Goal: Transaction & Acquisition: Book appointment/travel/reservation

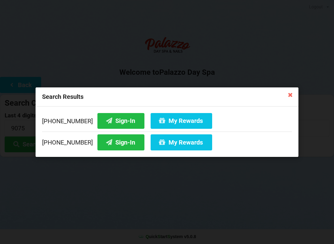
click at [293, 94] on icon at bounding box center [291, 95] width 10 height 10
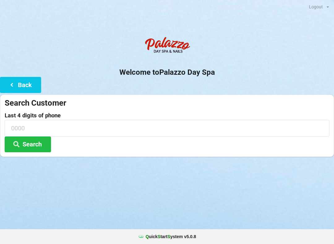
click at [32, 142] on button "Search" at bounding box center [28, 145] width 46 height 16
click at [23, 128] on input at bounding box center [167, 128] width 325 height 16
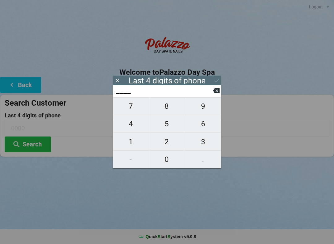
click at [202, 146] on span "3" at bounding box center [203, 142] width 36 height 13
type input "3___"
click at [201, 127] on span "6" at bounding box center [203, 124] width 36 height 13
type input "36__"
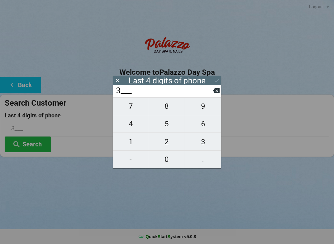
type input "36__"
click at [167, 128] on span "5" at bounding box center [167, 124] width 36 height 13
type input "365_"
click at [129, 147] on span "1" at bounding box center [131, 142] width 36 height 13
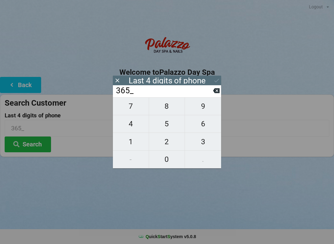
type input "3651"
click at [30, 151] on button "Search" at bounding box center [28, 145] width 46 height 16
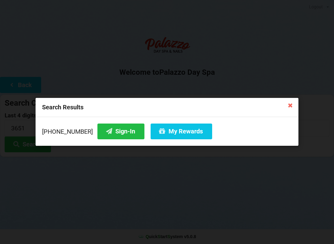
click at [110, 128] on button "Sign-In" at bounding box center [120, 132] width 47 height 16
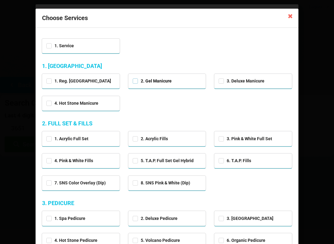
click at [137, 82] on label "2. Gel Manicure" at bounding box center [152, 81] width 39 height 5
checkbox input "true"
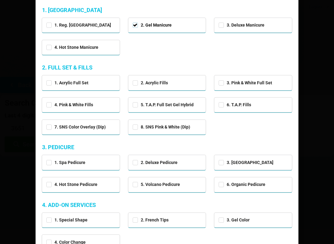
scroll to position [57, 0]
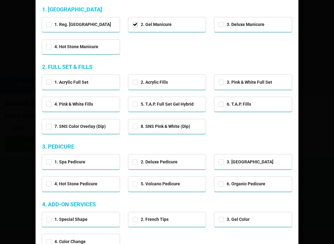
click at [216, 160] on div "3. [GEOGRAPHIC_DATA]" at bounding box center [253, 162] width 78 height 15
checkbox input "true"
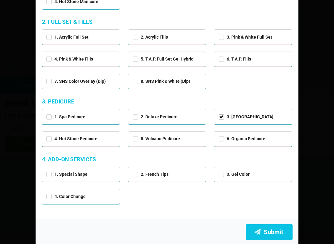
scroll to position [101, 0]
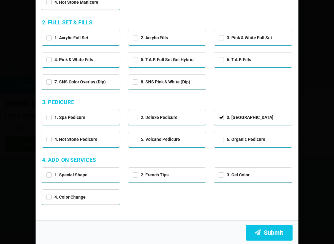
click at [270, 231] on button "Submit" at bounding box center [269, 233] width 47 height 16
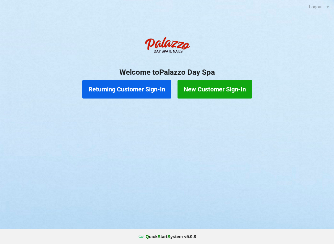
click at [101, 85] on button "Returning Customer Sign-In" at bounding box center [126, 89] width 89 height 19
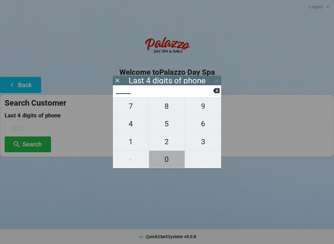
click at [164, 164] on span "0" at bounding box center [167, 159] width 36 height 13
type input "0___"
click at [201, 108] on span "9" at bounding box center [203, 106] width 36 height 13
type input "09__"
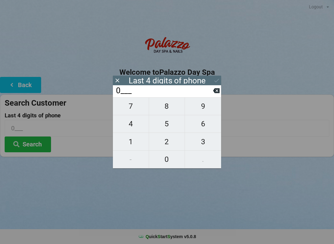
type input "09__"
click at [200, 145] on span "3" at bounding box center [203, 142] width 36 height 13
type input "093_"
click at [167, 164] on span "0" at bounding box center [167, 159] width 36 height 13
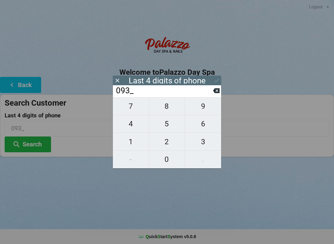
type input "0930"
click at [32, 147] on button "Search" at bounding box center [28, 145] width 46 height 16
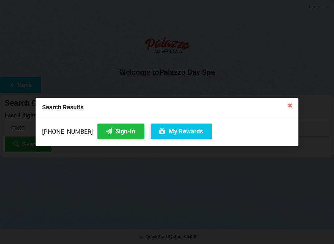
click at [108, 131] on button "Sign-In" at bounding box center [120, 132] width 47 height 16
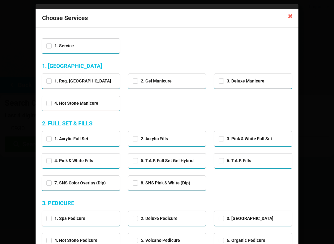
click at [292, 16] on icon at bounding box center [291, 16] width 10 height 10
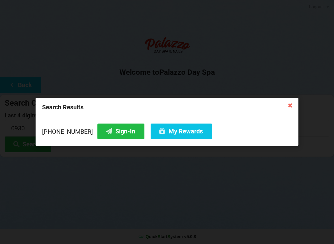
click at [291, 105] on icon at bounding box center [291, 105] width 10 height 10
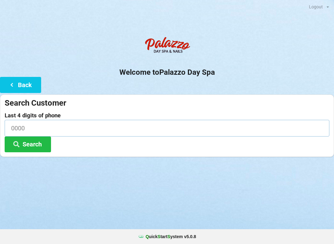
click at [84, 124] on input at bounding box center [167, 128] width 325 height 16
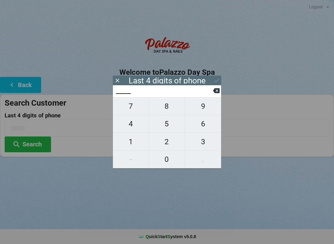
click at [167, 110] on span "8" at bounding box center [167, 106] width 36 height 13
type input "8___"
click at [169, 113] on span "8" at bounding box center [167, 106] width 36 height 13
type input "88__"
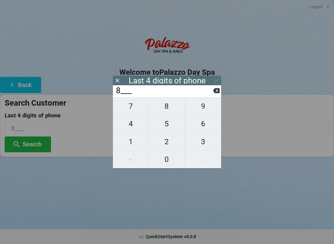
type input "88__"
click at [204, 144] on span "3" at bounding box center [203, 142] width 36 height 13
type input "883_"
click at [168, 109] on span "8" at bounding box center [167, 106] width 36 height 13
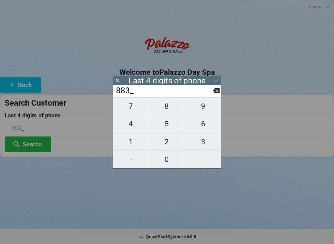
type input "8838"
click at [282, 127] on input "8838" at bounding box center [167, 128] width 325 height 16
click at [180, 96] on input "8838" at bounding box center [164, 91] width 98 height 10
click at [281, 126] on input "8838" at bounding box center [167, 128] width 325 height 16
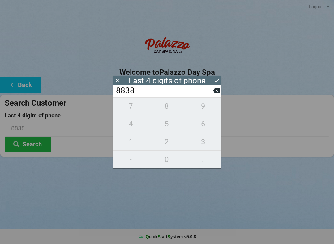
click at [36, 143] on button "Search" at bounding box center [28, 145] width 46 height 16
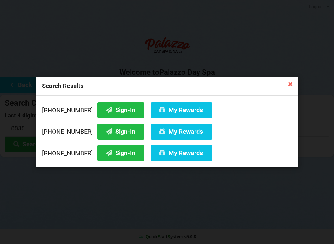
click at [179, 110] on button "My Rewards" at bounding box center [182, 110] width 62 height 16
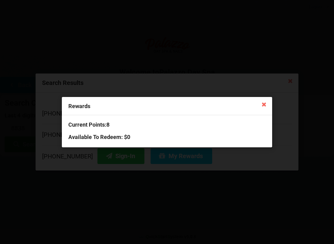
click at [295, 188] on div "Rewards Current Points: 8 Available To Redeem : $0" at bounding box center [167, 122] width 334 height 244
click at [268, 106] on icon at bounding box center [264, 104] width 10 height 10
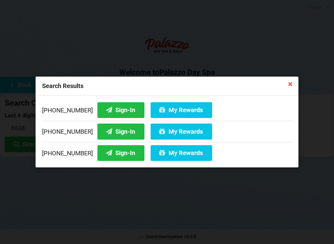
click at [109, 104] on button "Sign-In" at bounding box center [120, 110] width 47 height 16
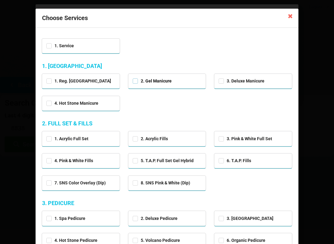
click at [170, 82] on label "2. Gel Manicure" at bounding box center [152, 81] width 39 height 5
checkbox input "true"
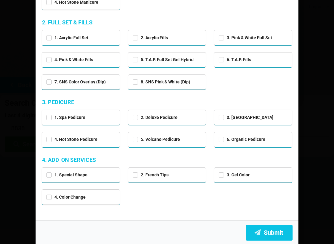
click at [277, 232] on button "Submit" at bounding box center [269, 233] width 47 height 16
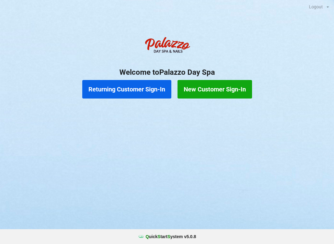
click at [140, 86] on button "Returning Customer Sign-In" at bounding box center [126, 89] width 89 height 19
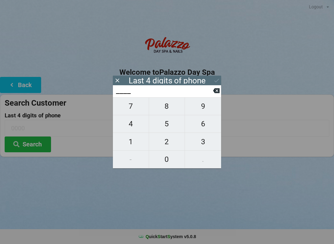
click at [203, 141] on span "3" at bounding box center [203, 142] width 36 height 13
type input "3___"
click at [203, 107] on span "9" at bounding box center [203, 106] width 36 height 13
type input "39__"
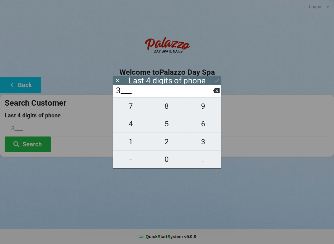
type input "39__"
click at [138, 106] on span "7" at bounding box center [131, 106] width 36 height 13
type input "397_"
click at [135, 141] on span "1" at bounding box center [131, 142] width 36 height 13
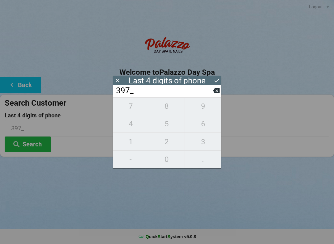
type input "3971"
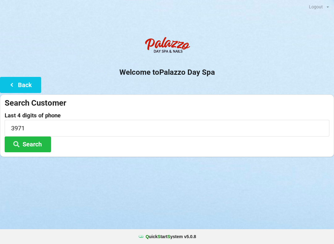
click at [172, 192] on div "Logout Logout Sign-In Welcome to Palazzo Day Spa Back Search Customer Last 4 di…" at bounding box center [167, 122] width 334 height 244
click at [35, 144] on button "Search" at bounding box center [28, 145] width 46 height 16
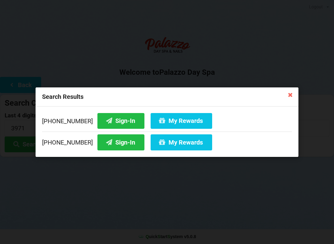
click at [113, 119] on button "Sign-In" at bounding box center [120, 121] width 47 height 16
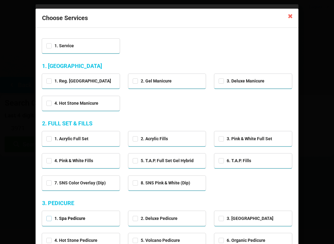
click at [84, 216] on label "1. Spa Pedicure" at bounding box center [65, 218] width 39 height 5
checkbox input "true"
click at [288, 15] on icon at bounding box center [291, 16] width 10 height 10
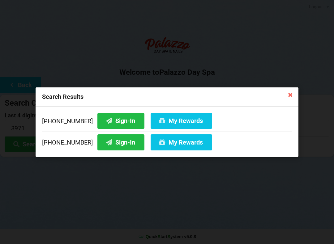
click at [119, 122] on button "Sign-In" at bounding box center [120, 121] width 47 height 16
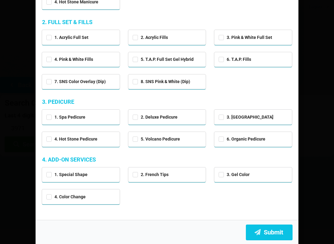
scroll to position [101, 0]
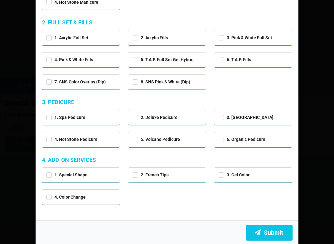
click at [272, 229] on button "Submit" at bounding box center [269, 233] width 47 height 16
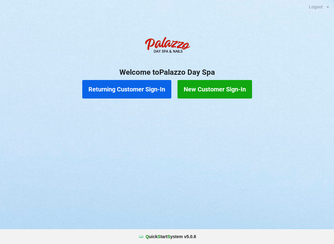
click at [130, 92] on button "Returning Customer Sign-In" at bounding box center [126, 89] width 89 height 19
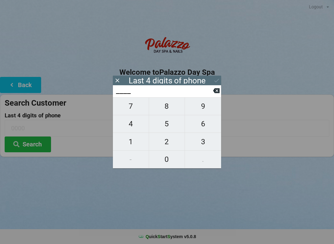
click at [165, 143] on span "2" at bounding box center [167, 142] width 36 height 13
type input "2___"
click at [204, 109] on span "9" at bounding box center [203, 106] width 36 height 13
type input "29__"
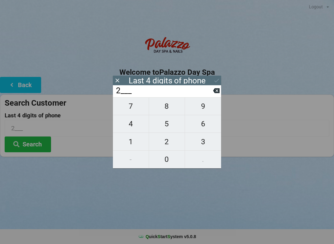
type input "29__"
click at [132, 113] on span "7" at bounding box center [131, 106] width 36 height 13
type input "297_"
click at [169, 160] on span "0" at bounding box center [167, 159] width 36 height 13
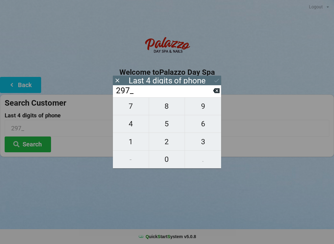
type input "2970"
click at [216, 80] on icon at bounding box center [217, 80] width 6 height 6
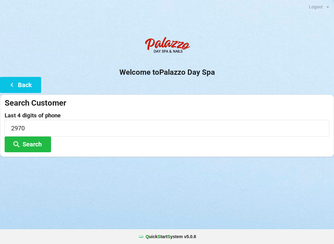
click at [19, 85] on button "Back" at bounding box center [20, 85] width 41 height 16
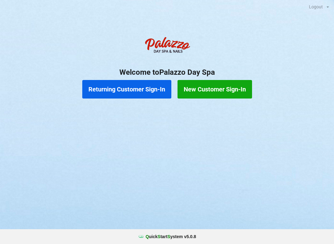
click at [128, 88] on button "Returning Customer Sign-In" at bounding box center [126, 89] width 89 height 19
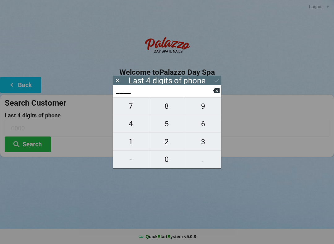
click at [168, 142] on span "2" at bounding box center [167, 142] width 36 height 13
type input "2___"
click at [206, 106] on span "9" at bounding box center [203, 106] width 36 height 13
type input "29__"
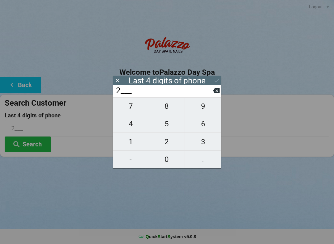
type input "29__"
click at [133, 106] on span "7" at bounding box center [131, 106] width 36 height 13
type input "297_"
click at [168, 162] on span "0" at bounding box center [167, 159] width 36 height 13
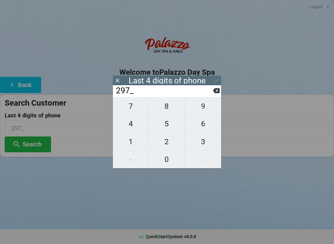
type input "2970"
click at [220, 79] on icon at bounding box center [217, 80] width 6 height 6
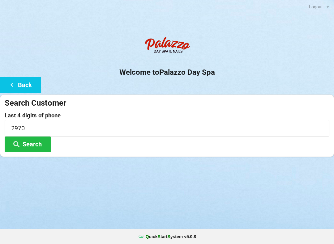
click at [11, 84] on icon at bounding box center [11, 84] width 7 height 5
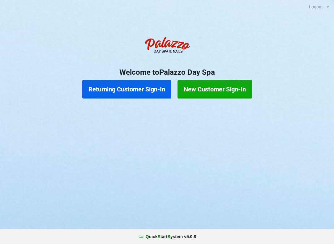
click at [122, 86] on button "Returning Customer Sign-In" at bounding box center [126, 89] width 89 height 19
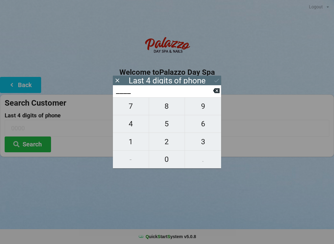
click at [165, 143] on span "2" at bounding box center [167, 142] width 36 height 13
type input "2___"
click at [200, 110] on span "9" at bounding box center [203, 106] width 36 height 13
type input "29__"
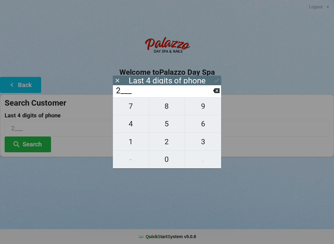
type input "29__"
click at [128, 109] on span "7" at bounding box center [131, 106] width 36 height 13
type input "297_"
click at [163, 159] on span "0" at bounding box center [167, 159] width 36 height 13
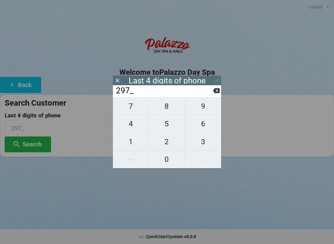
type input "2970"
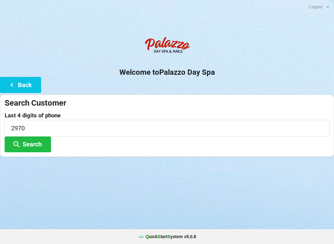
click at [23, 143] on button "Search" at bounding box center [28, 145] width 46 height 16
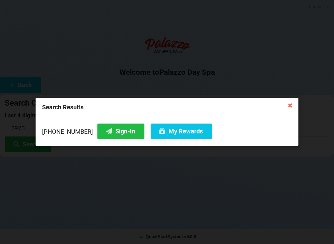
click at [175, 133] on button "My Rewards" at bounding box center [182, 132] width 62 height 16
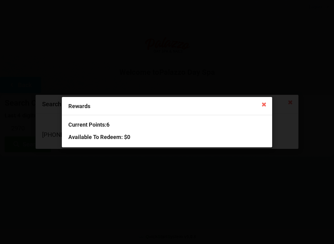
click at [260, 103] on icon at bounding box center [264, 104] width 10 height 10
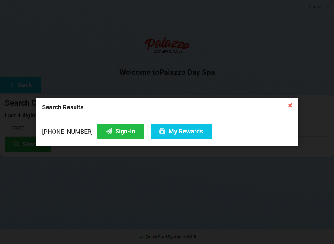
click at [299, 102] on div "Search Results [PHONE_NUMBER] Sign-In My Rewards" at bounding box center [167, 122] width 334 height 244
click at [291, 106] on icon at bounding box center [291, 105] width 10 height 10
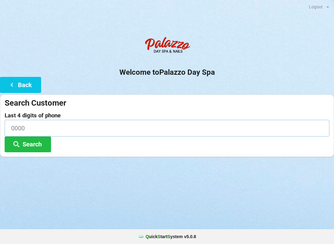
click at [43, 128] on input at bounding box center [167, 128] width 325 height 16
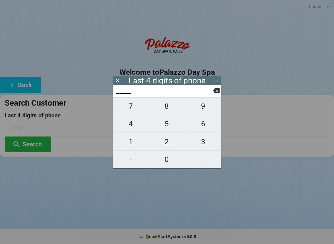
click at [206, 144] on span "3" at bounding box center [203, 142] width 36 height 13
type input "3___"
click at [166, 159] on span "0" at bounding box center [167, 159] width 36 height 13
type input "30__"
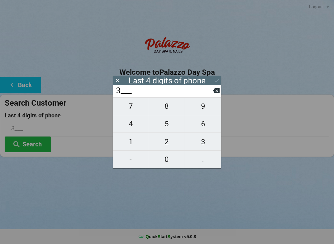
type input "30__"
click at [205, 145] on span "3" at bounding box center [203, 142] width 36 height 13
type input "303_"
click at [136, 108] on span "7" at bounding box center [131, 106] width 36 height 13
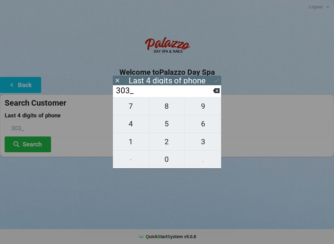
type input "3037"
click at [29, 143] on button "Search" at bounding box center [28, 145] width 46 height 16
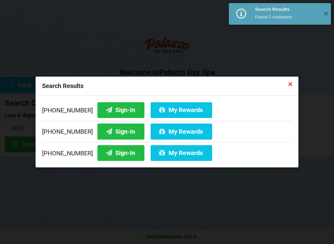
click at [123, 115] on button "Sign-In" at bounding box center [120, 110] width 47 height 16
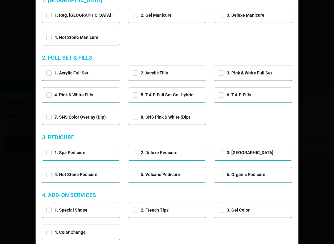
scroll to position [68, 0]
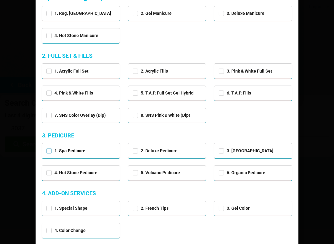
click at [49, 151] on label "1. Spa Pedicure" at bounding box center [65, 151] width 39 height 5
checkbox input "true"
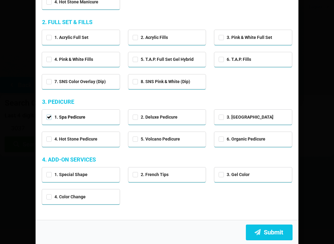
scroll to position [101, 0]
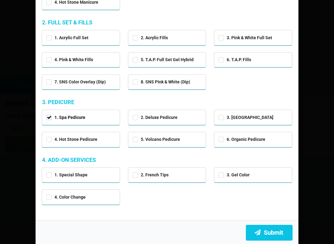
click at [274, 228] on button "Submit" at bounding box center [269, 233] width 47 height 16
